Goal: Find specific page/section: Find specific page/section

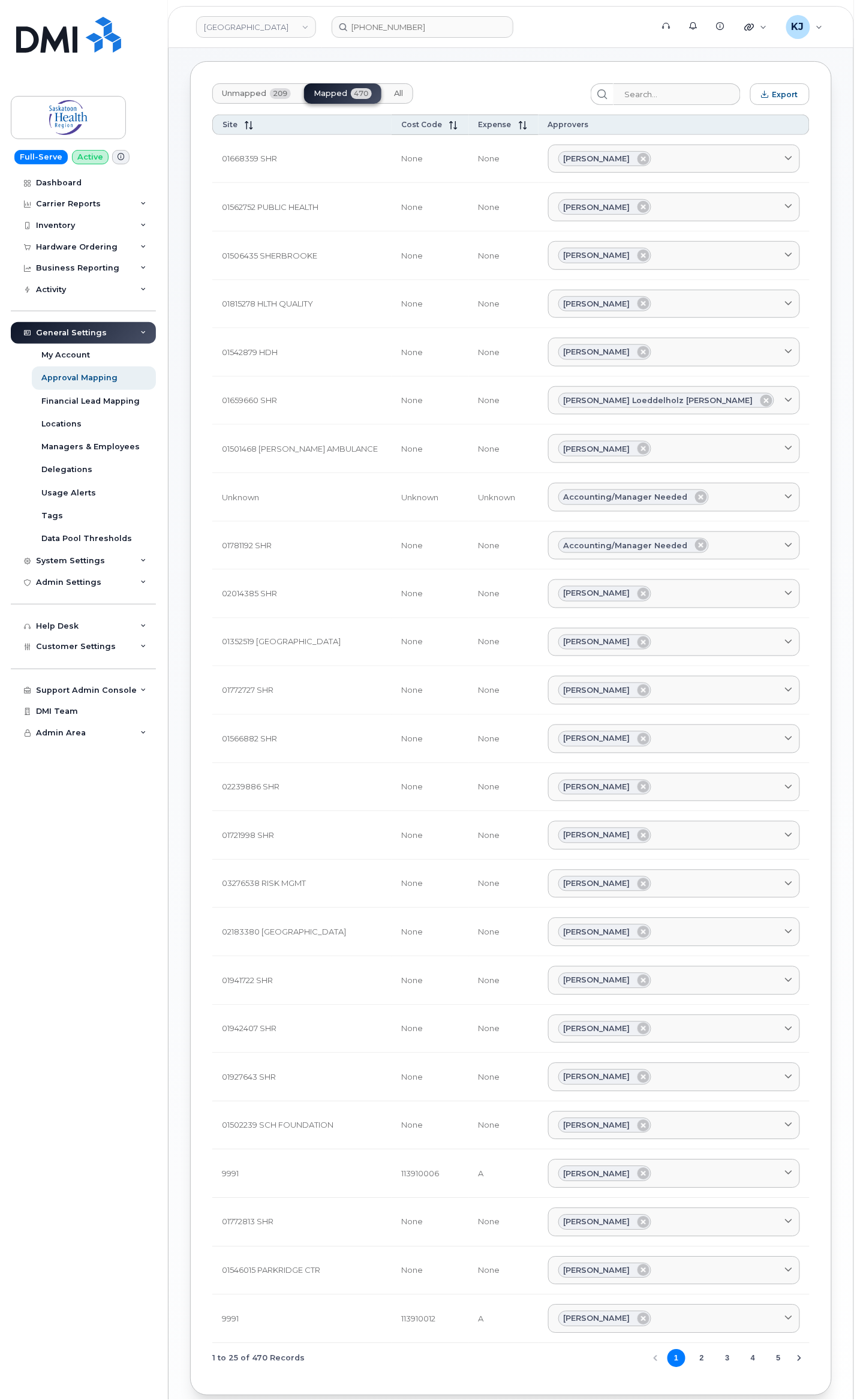
scroll to position [80, 0]
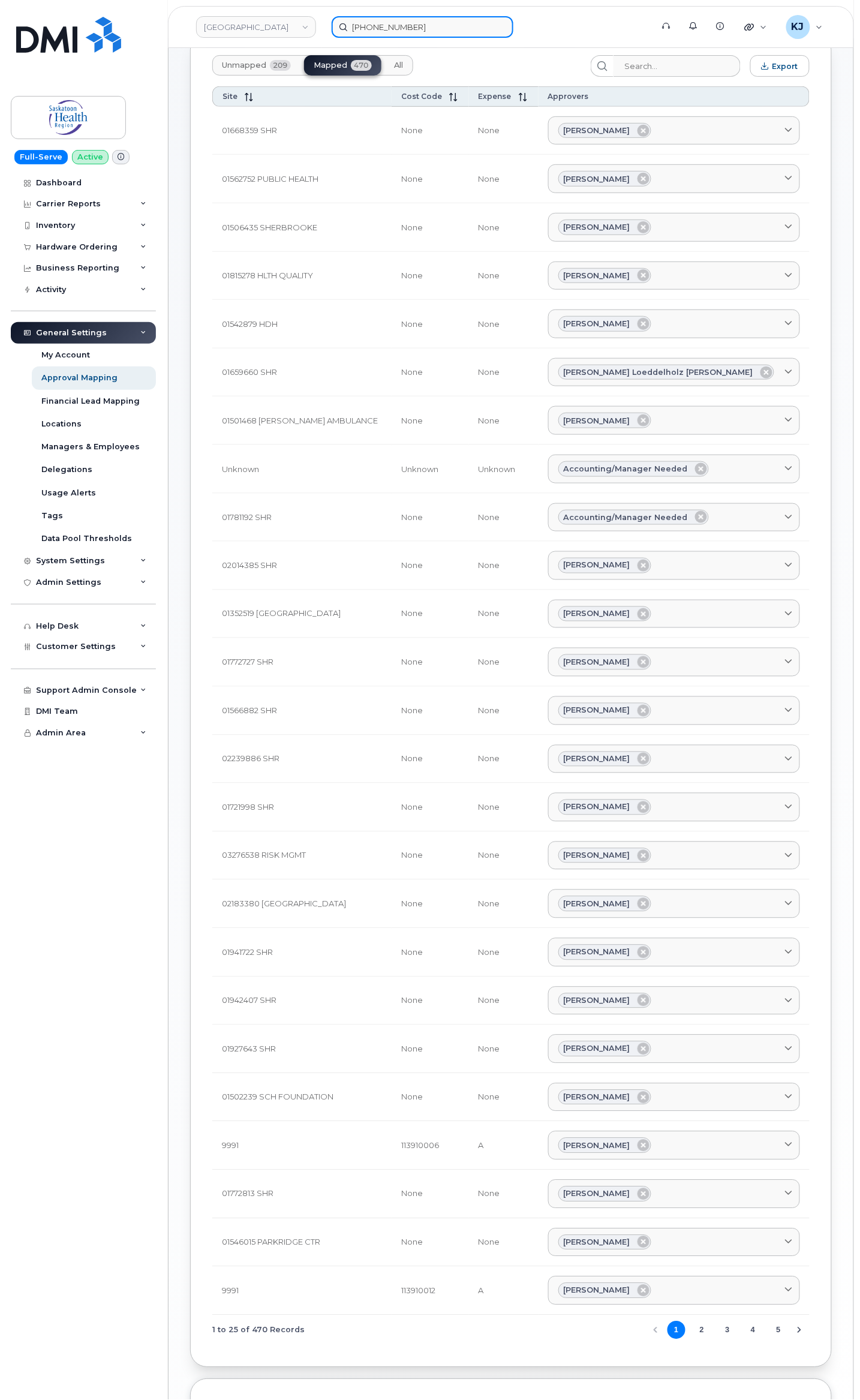
click at [393, 17] on input "[PHONE_NUMBER]" at bounding box center [422, 27] width 182 height 22
paste input "2770179"
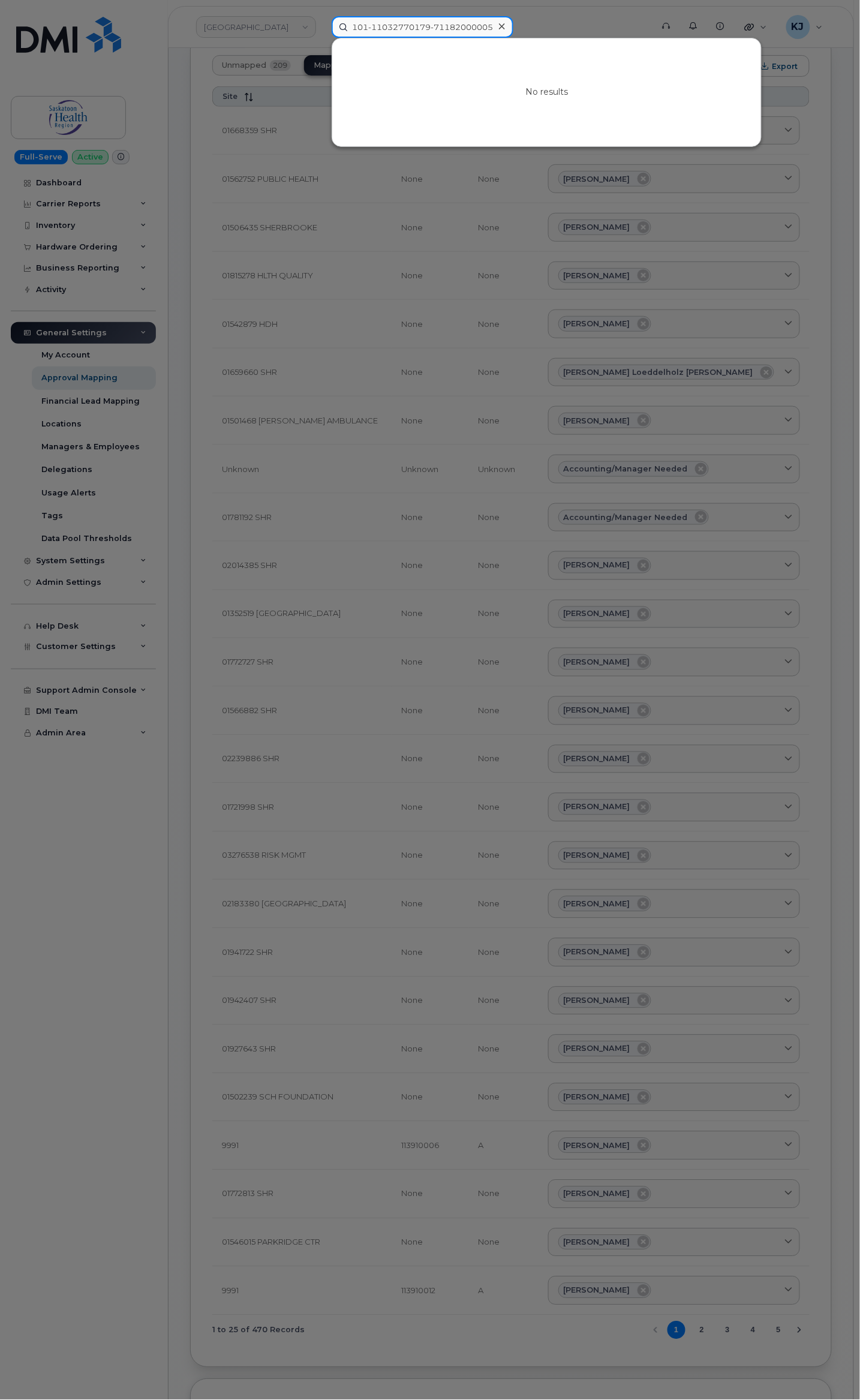
click at [396, 27] on input "101-11032770179-71182000005" at bounding box center [422, 27] width 182 height 22
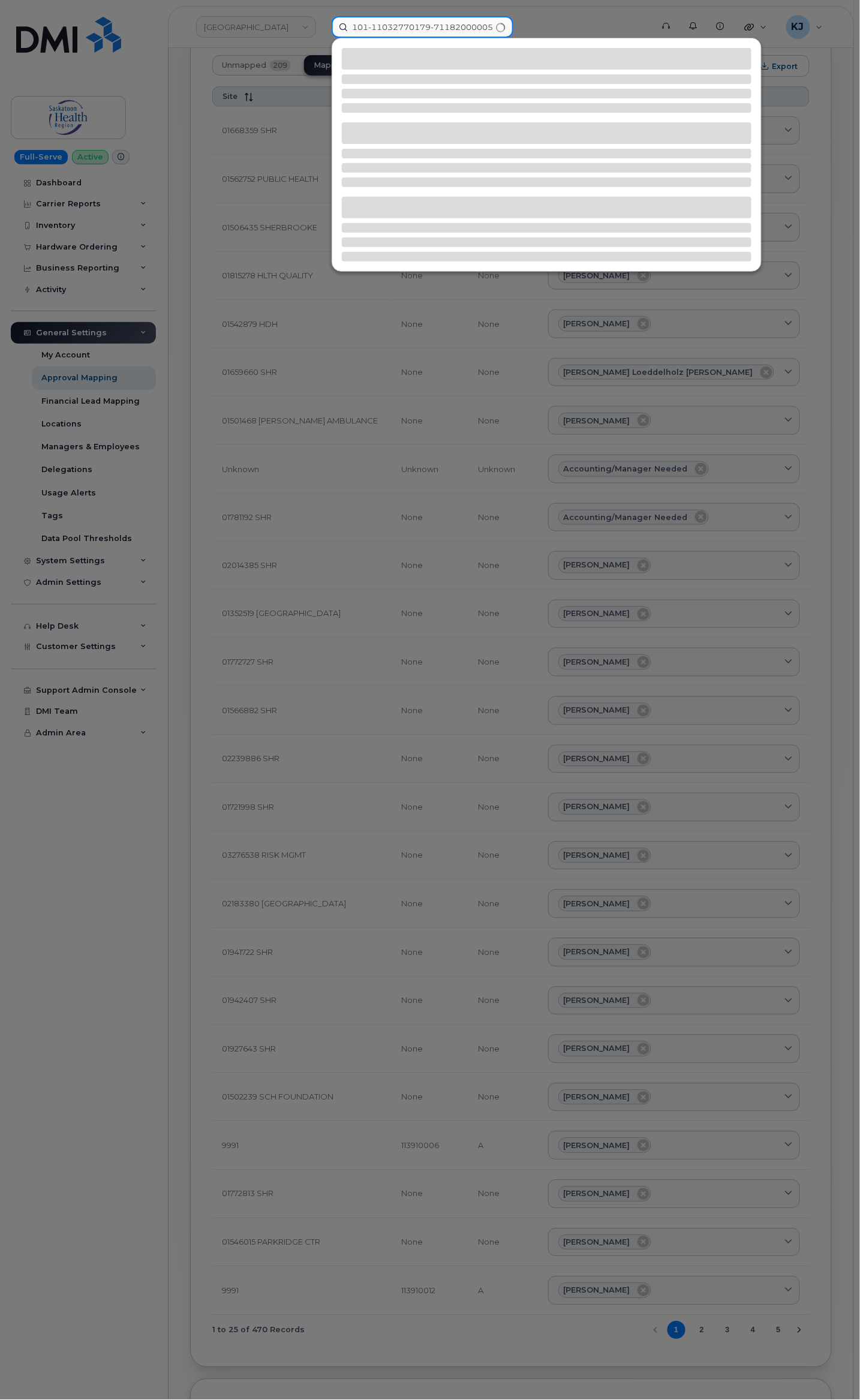
click at [396, 27] on input "101-11032770179-71182000005" at bounding box center [422, 27] width 182 height 22
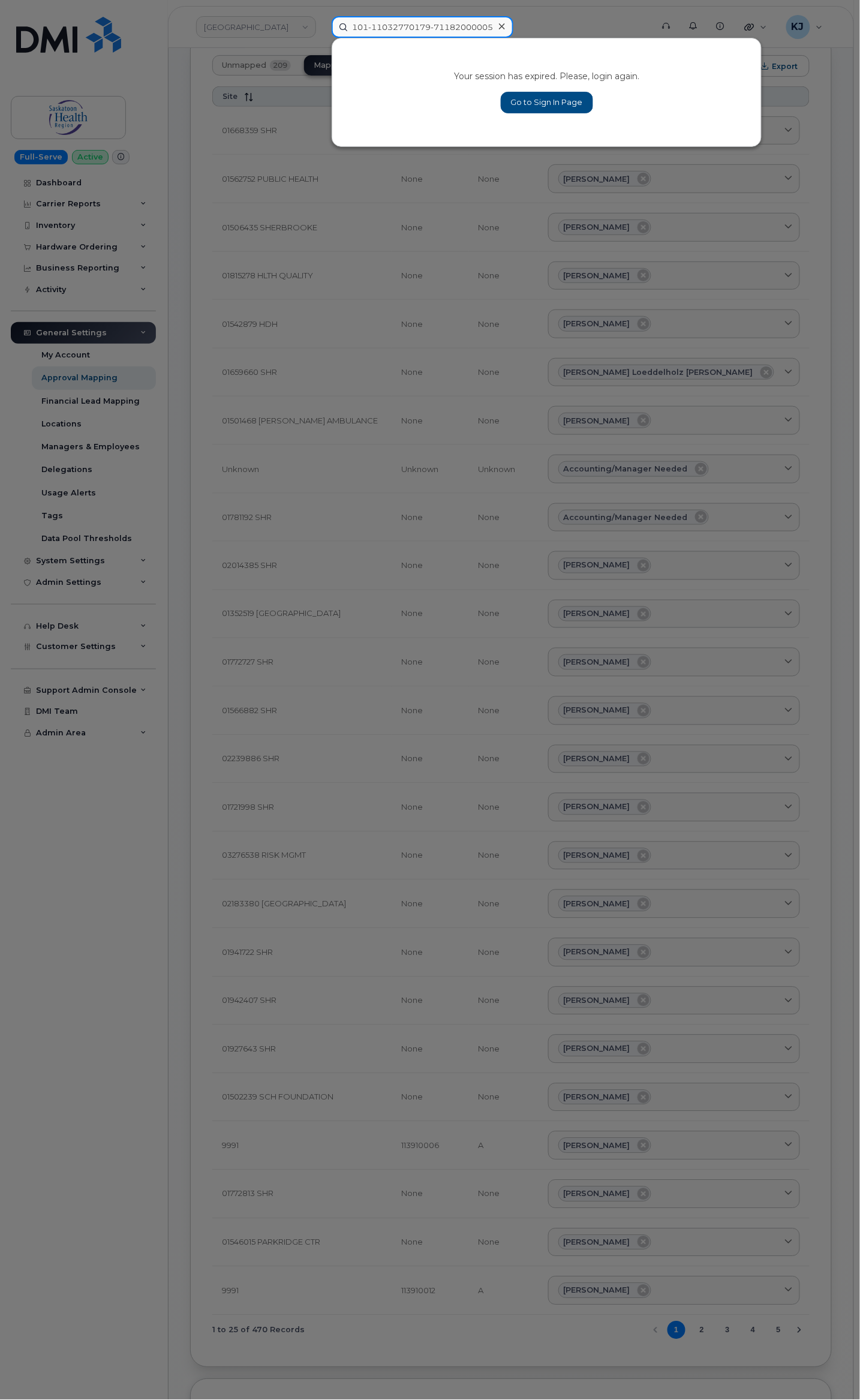
click at [396, 27] on input "101-11032770179-71182000005" at bounding box center [422, 27] width 182 height 22
paste input "2770179"
type input "2770179"
click at [499, 25] on icon at bounding box center [502, 26] width 6 height 6
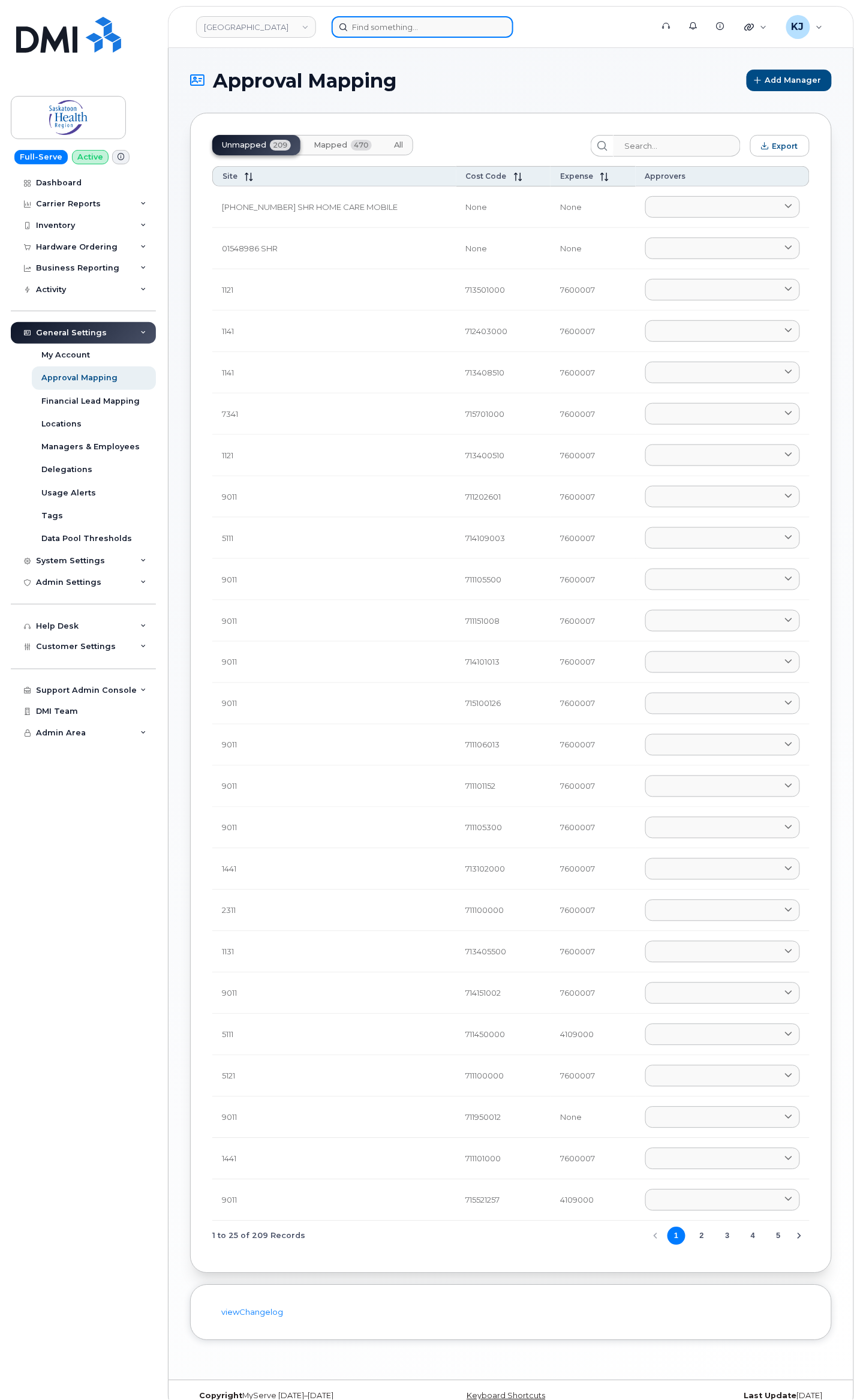
click at [375, 32] on input at bounding box center [422, 27] width 182 height 22
paste input "2770179"
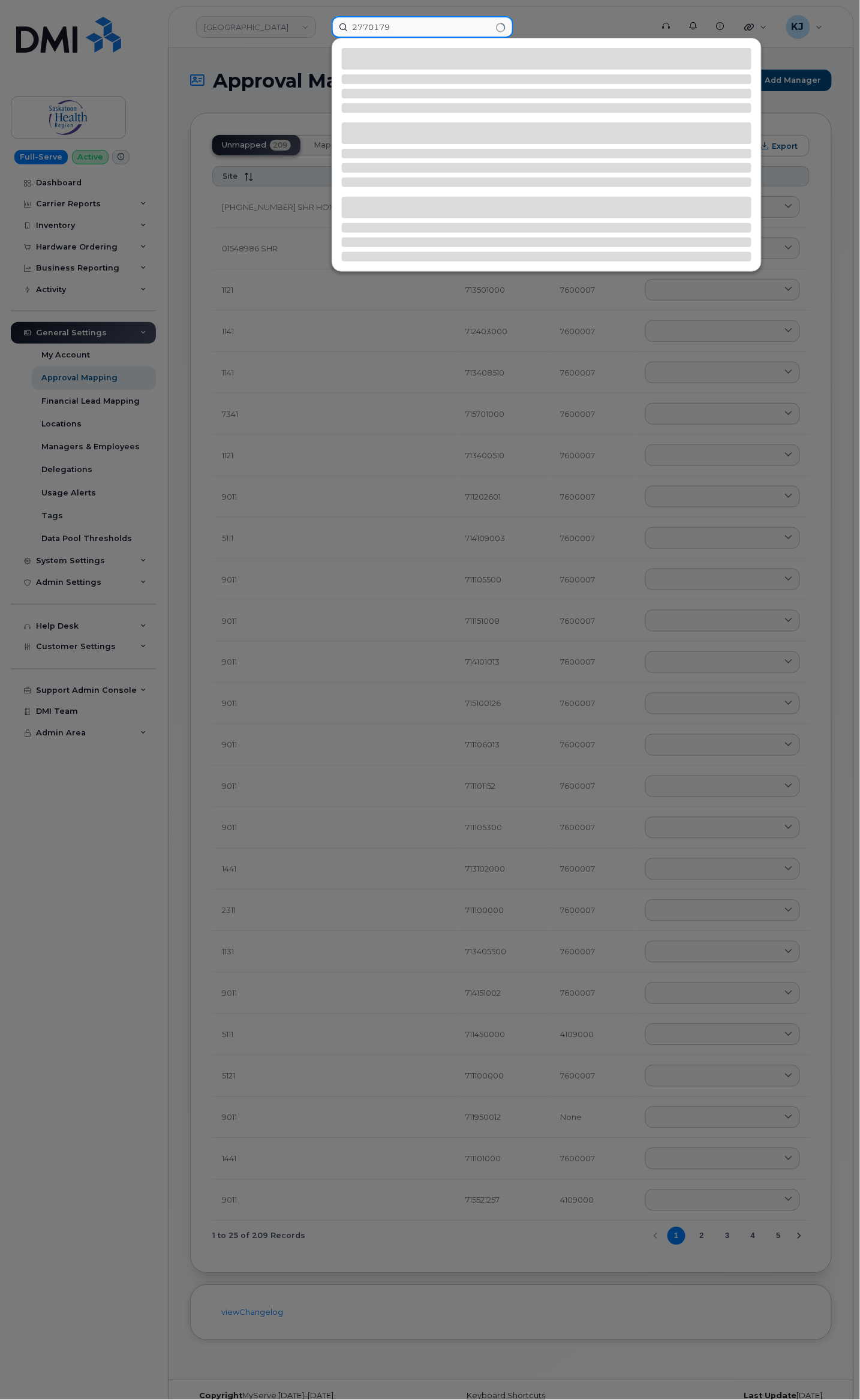
type input "2770179"
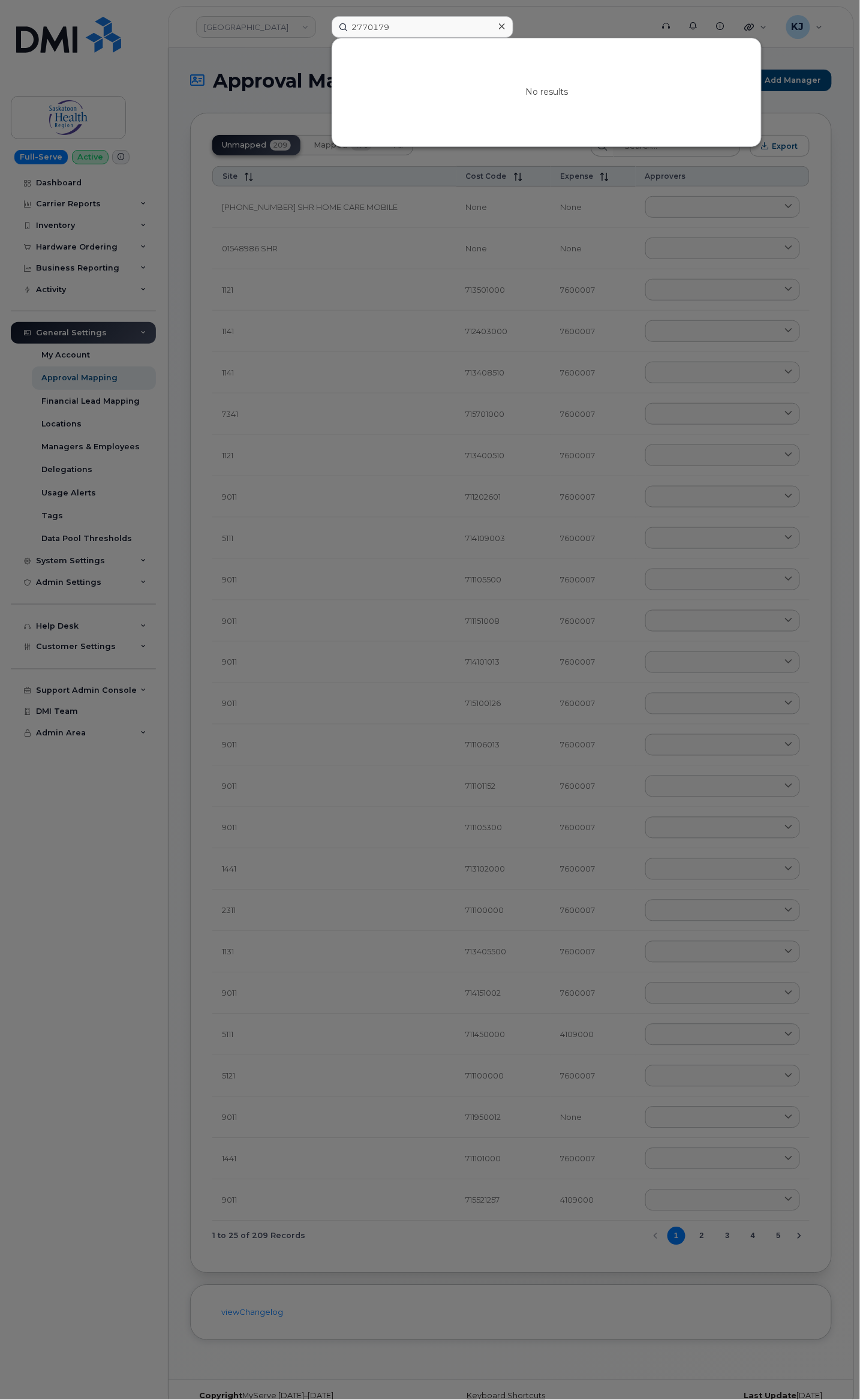
click at [499, 27] on icon at bounding box center [502, 26] width 6 height 6
